Goal: Transaction & Acquisition: Purchase product/service

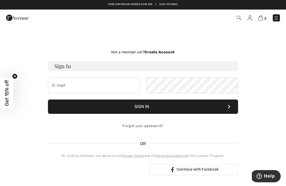
click at [265, 18] on span "2" at bounding box center [266, 18] width 2 height 4
click at [262, 20] on img at bounding box center [261, 17] width 5 height 5
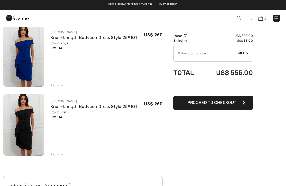
scroll to position [6, 0]
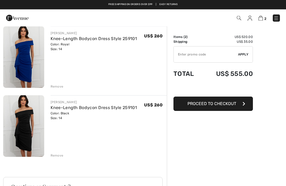
click at [187, 182] on div "Order Summary Details Items ( 2 ) US$ 520.00 Promo code US$ 0.00 Shipping US$ 3…" at bounding box center [226, 159] width 119 height 278
click at [263, 181] on div "Order Summary Details Items ( 2 ) US$ 520.00 Promo code US$ 0.00 Shipping US$ 3…" at bounding box center [226, 159] width 119 height 278
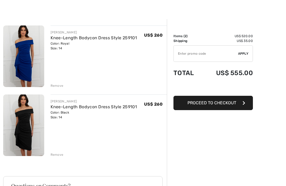
scroll to position [10, 0]
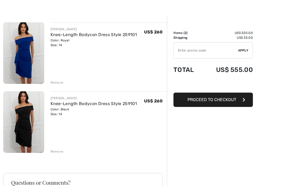
click at [243, 98] on icon "button" at bounding box center [244, 100] width 3 height 4
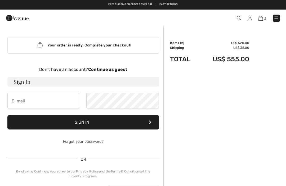
click at [110, 68] on strong "Continue as guest" at bounding box center [107, 69] width 39 height 5
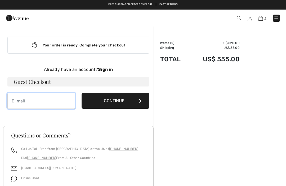
click at [17, 99] on input "email" at bounding box center [41, 101] width 68 height 16
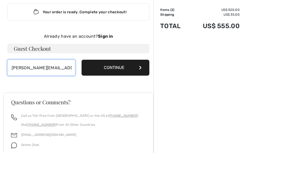
type input "[PERSON_NAME][EMAIL_ADDRESS][PERSON_NAME][DOMAIN_NAME]"
click at [126, 93] on button "Continue" at bounding box center [116, 101] width 68 height 16
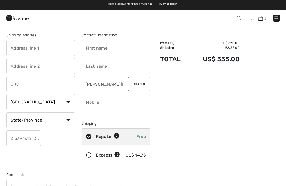
click at [19, 43] on input "text" at bounding box center [40, 48] width 69 height 16
type input "3"
type input "[STREET_ADDRESS]"
click at [19, 63] on input "text" at bounding box center [40, 66] width 69 height 16
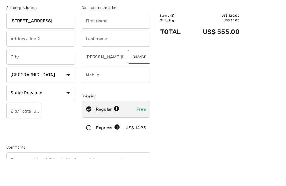
click at [17, 76] on input "text" at bounding box center [40, 84] width 69 height 16
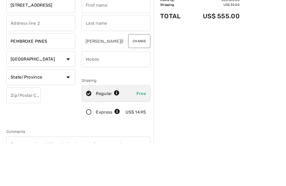
click at [71, 94] on select "Country Canada United States Afghanistan Aland Islands Albania Algeria American…" at bounding box center [40, 102] width 69 height 16
type input "PEMBROKE PINES"
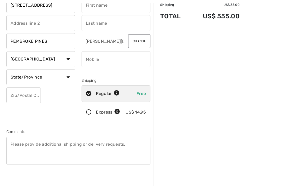
select select "US"
click at [72, 76] on select "State/Province Alabama Alaska American Samoa Arizona Arkansas California Colora…" at bounding box center [40, 77] width 69 height 16
select select "FL"
click at [18, 92] on input "text" at bounding box center [23, 95] width 34 height 16
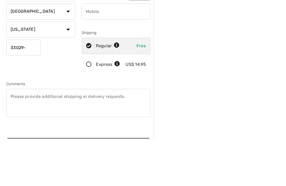
type input "33029"
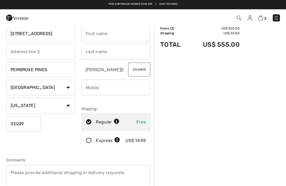
scroll to position [14, 0]
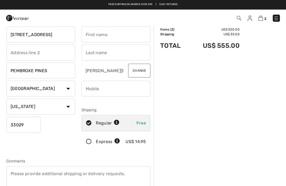
click at [95, 32] on input "text" at bounding box center [116, 35] width 69 height 16
click at [94, 48] on input "text" at bounding box center [116, 53] width 69 height 16
type input "Richard"
type input "Rooks"
click at [91, 87] on input "phone" at bounding box center [116, 89] width 69 height 16
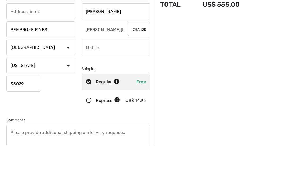
type input "("
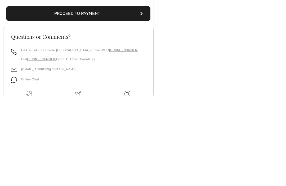
scroll to position [132, 0]
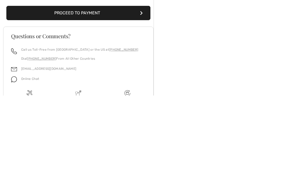
type input "9544321206"
click at [112, 97] on button "Proceed to Payment" at bounding box center [78, 104] width 144 height 14
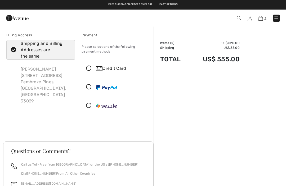
click at [106, 67] on div "Credit Card" at bounding box center [121, 68] width 51 height 6
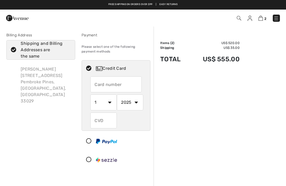
click at [99, 81] on input "text" at bounding box center [115, 84] width 51 height 16
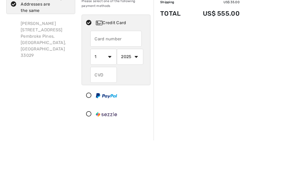
click at [7, 62] on div "Richard Rooks 364 Sw 183Rd Way Pembroke Pines, FL, US 33029" at bounding box center [40, 85] width 69 height 47
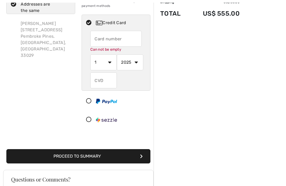
click at [99, 36] on input "text" at bounding box center [115, 39] width 51 height 16
type input "4400660328003263"
click at [114, 63] on select "1 2 3 4 5 6 7 8 9 10 11 12" at bounding box center [103, 63] width 27 height 16
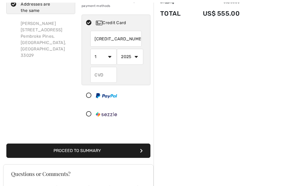
select select "7"
click at [138, 56] on select "2025 2026 2027 2028 2029 2030 2031 2032 2033 2034 2035" at bounding box center [130, 57] width 27 height 16
click at [141, 59] on select "2025 2026 2027 2028 2029 2030 2031 2032 2033 2034 2035" at bounding box center [130, 57] width 27 height 16
select select "2030"
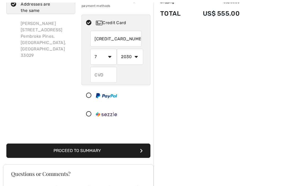
click at [104, 73] on input "text" at bounding box center [103, 75] width 27 height 16
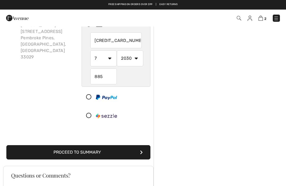
scroll to position [43, 0]
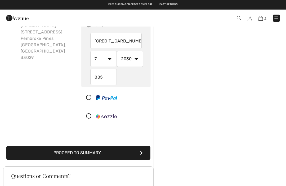
type input "885"
click at [119, 154] on button "Proceed to Summary" at bounding box center [78, 153] width 144 height 14
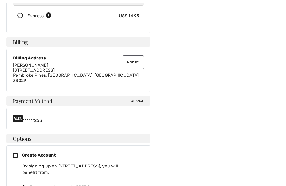
scroll to position [127, 0]
click at [136, 58] on button "Modify" at bounding box center [133, 62] width 21 height 14
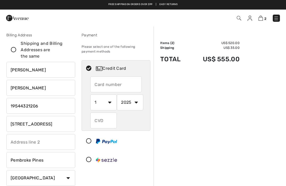
click at [57, 124] on input "[STREET_ADDRESS]" at bounding box center [40, 124] width 69 height 16
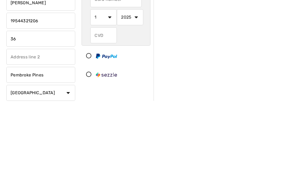
type input "3"
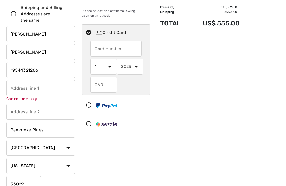
scroll to position [36, 0]
click at [15, 87] on input "text" at bounding box center [40, 88] width 69 height 16
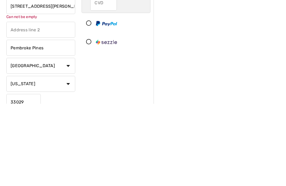
type input "4706 Zachary Lane"
click at [56, 122] on input "Pembroke Pines" at bounding box center [40, 130] width 69 height 16
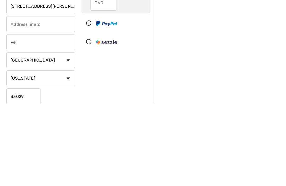
type input "P"
type input "Sugar Land"
click at [70, 134] on select "Country Canada United States Afghanistan Aland Islands Albania Algeria American…" at bounding box center [40, 142] width 69 height 16
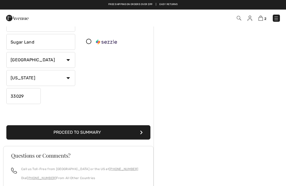
click at [70, 81] on select "State/Province Alabama Alaska American Samoa Arizona Arkansas California Colora…" at bounding box center [40, 78] width 69 height 16
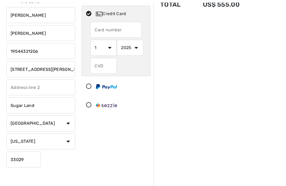
scroll to position [56, 0]
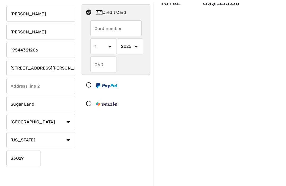
click at [68, 139] on select "State/Province Alabama Alaska American Samoa Arizona Arkansas California Colora…" at bounding box center [40, 140] width 69 height 16
select select "TX"
click at [30, 158] on input "33029" at bounding box center [23, 158] width 34 height 16
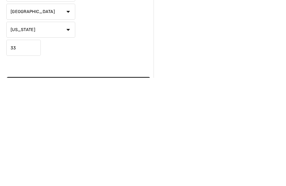
type input "3"
type input "77479"
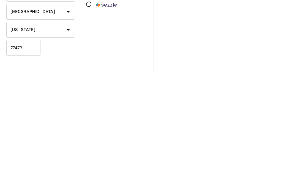
scroll to position [38, 0]
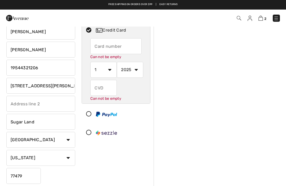
click at [99, 87] on input "text" at bounding box center [103, 88] width 27 height 16
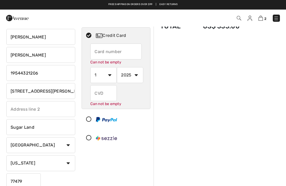
scroll to position [32, 0]
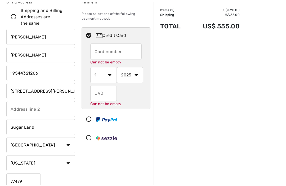
click at [98, 52] on input "text" at bounding box center [115, 52] width 51 height 16
radio input "true"
type input "4400660328003263"
click at [111, 75] on select "1 2 3 4 5 6 7 8 9 10 11 12" at bounding box center [103, 76] width 27 height 16
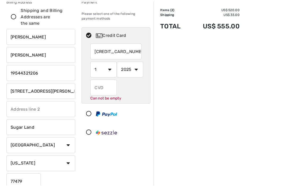
radio input "true"
select select "7"
click at [138, 71] on select "2025 2026 2027 2028 2029 2030 2031 2032 2033 2034 2035" at bounding box center [130, 70] width 27 height 16
radio input "true"
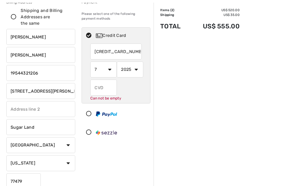
select select "2030"
click at [102, 87] on input "text" at bounding box center [103, 88] width 27 height 16
radio input "true"
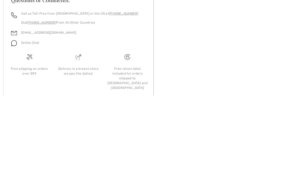
scroll to position [184, 0]
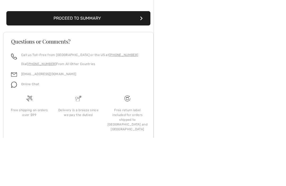
type input "885"
click at [126, 59] on button "Proceed to Summary" at bounding box center [78, 66] width 144 height 14
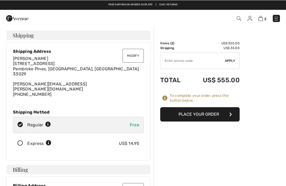
click at [202, 114] on button "Place Your Order" at bounding box center [200, 114] width 80 height 14
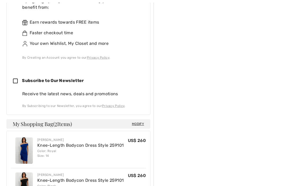
scroll to position [304, 0]
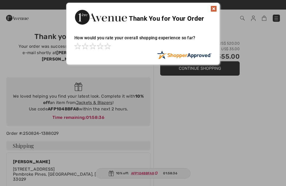
click at [216, 8] on img at bounding box center [214, 9] width 6 height 6
